Goal: Information Seeking & Learning: Find specific fact

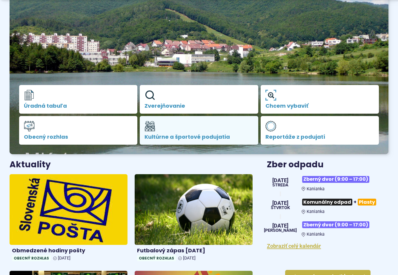
scroll to position [90, 0]
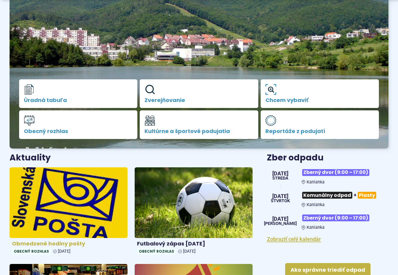
click at [66, 214] on img at bounding box center [69, 202] width 136 height 81
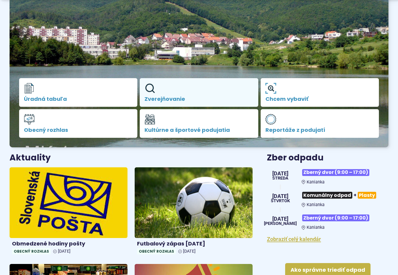
click at [168, 97] on span "Zverejňovanie" at bounding box center [199, 99] width 109 height 6
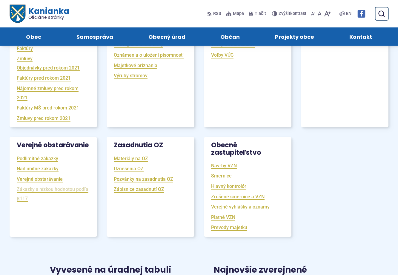
scroll to position [149, 0]
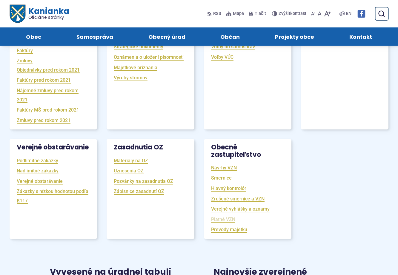
click at [223, 221] on link "Platné VZN" at bounding box center [223, 219] width 24 height 7
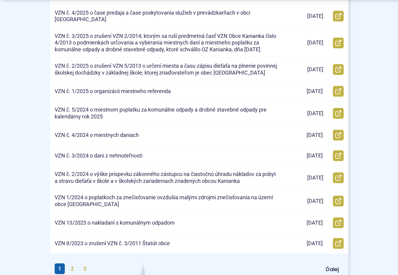
scroll to position [239, 0]
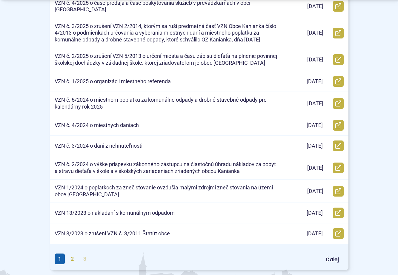
click at [85, 255] on link "3" at bounding box center [85, 259] width 10 height 11
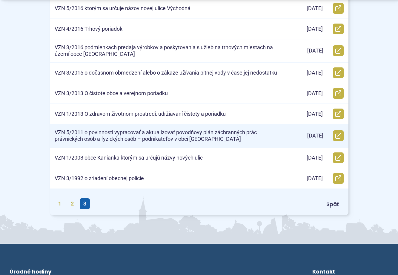
scroll to position [299, 0]
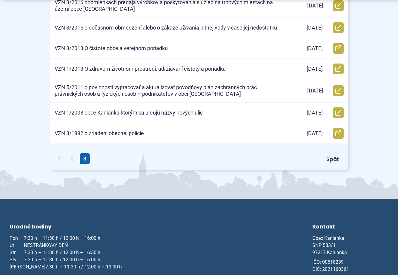
click at [72, 161] on link "2" at bounding box center [72, 159] width 10 height 11
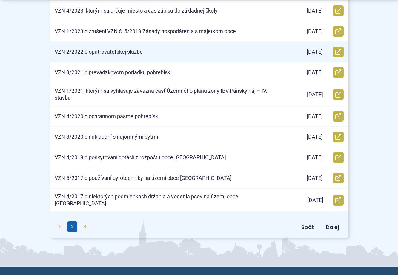
scroll to position [269, 0]
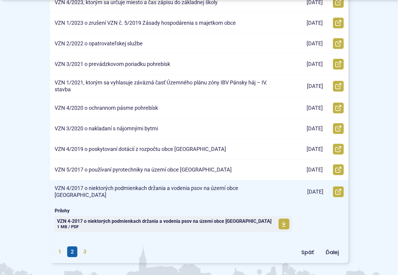
click at [199, 190] on p "VZN 4/2017 o niektorých podmienkach držania a vodenia psov na území obce Kanian…" at bounding box center [167, 191] width 224 height 13
click at [133, 220] on span "VZN 4-2017 o niektorých podmienkach držania a vodenia psov na území obce Kanian…" at bounding box center [164, 221] width 214 height 5
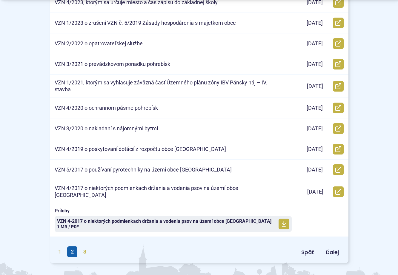
click at [58, 250] on link "1" at bounding box center [60, 252] width 10 height 11
